Goal: Find specific page/section: Find specific page/section

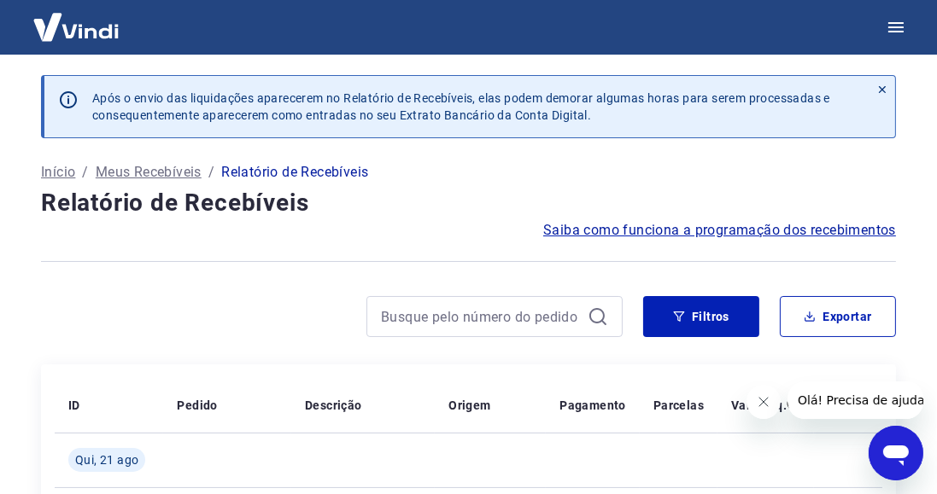
click at [52, 178] on p "Início" at bounding box center [58, 172] width 34 height 20
